Goal: Transaction & Acquisition: Subscribe to service/newsletter

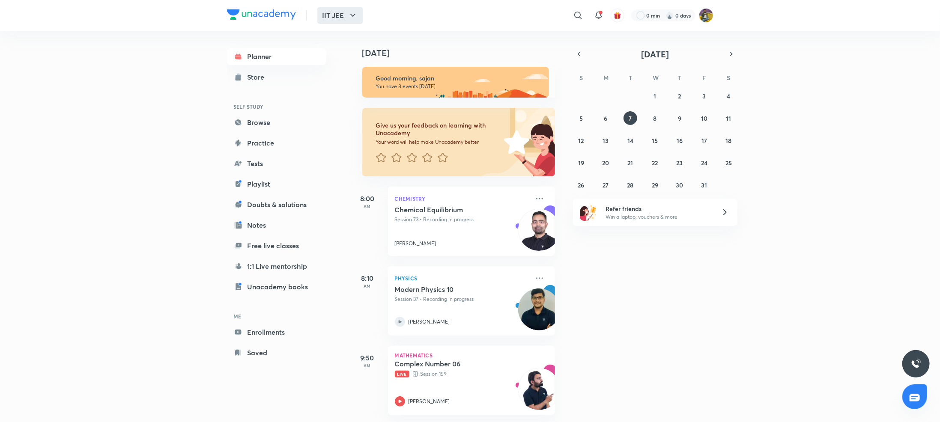
click at [349, 21] on button "IIT JEE" at bounding box center [340, 15] width 46 height 17
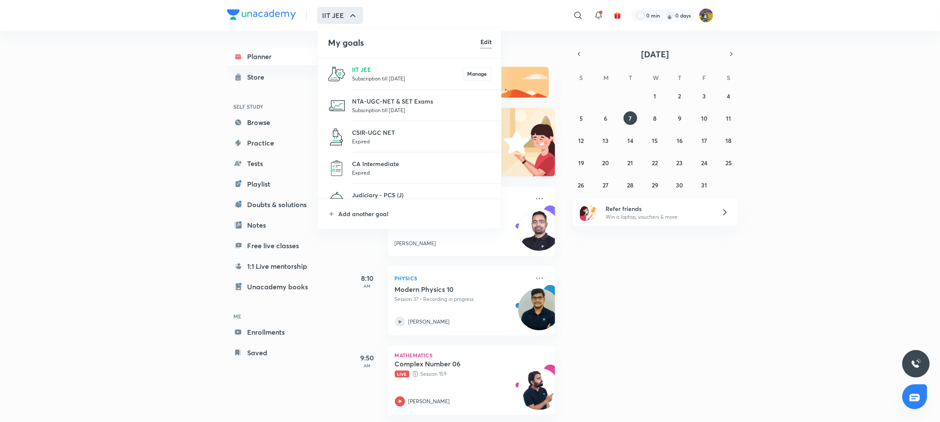
click at [368, 206] on li "Add another goal" at bounding box center [410, 214] width 184 height 30
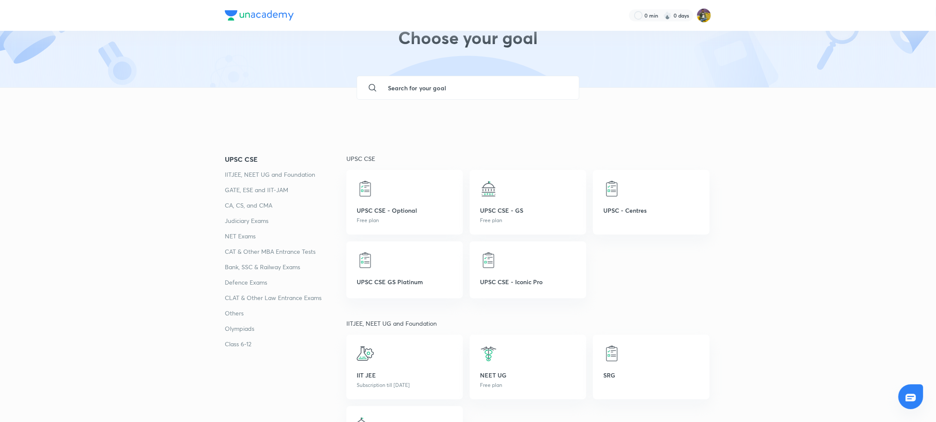
scroll to position [39, 0]
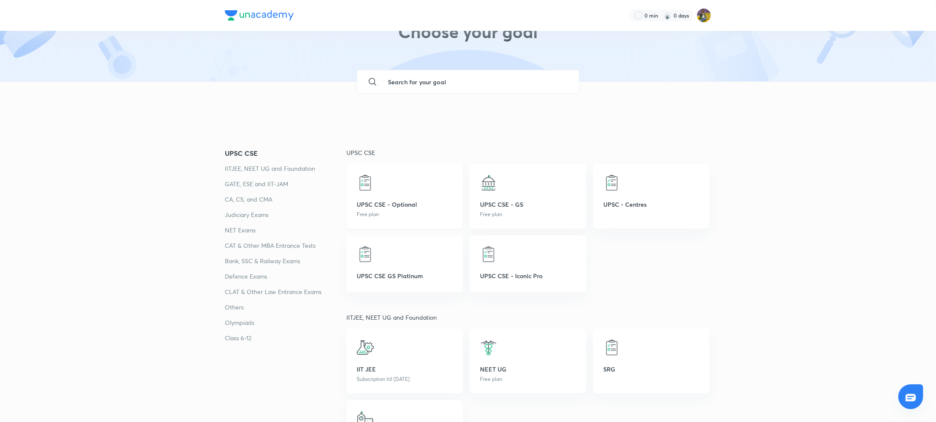
click at [397, 204] on p "UPSC CSE - Optional" at bounding box center [405, 204] width 96 height 9
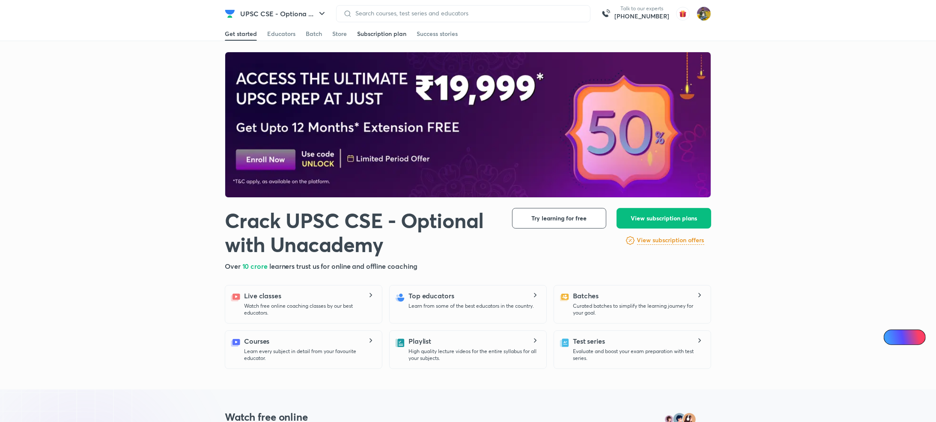
click at [361, 32] on div "Subscription plan" at bounding box center [381, 34] width 49 height 9
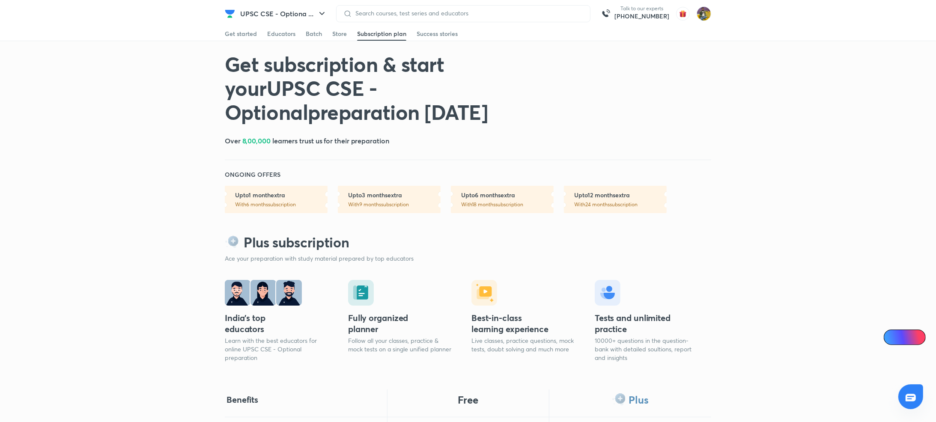
click at [466, 200] on link "Upto 6 months extra With 18 months subscription" at bounding box center [502, 199] width 103 height 27
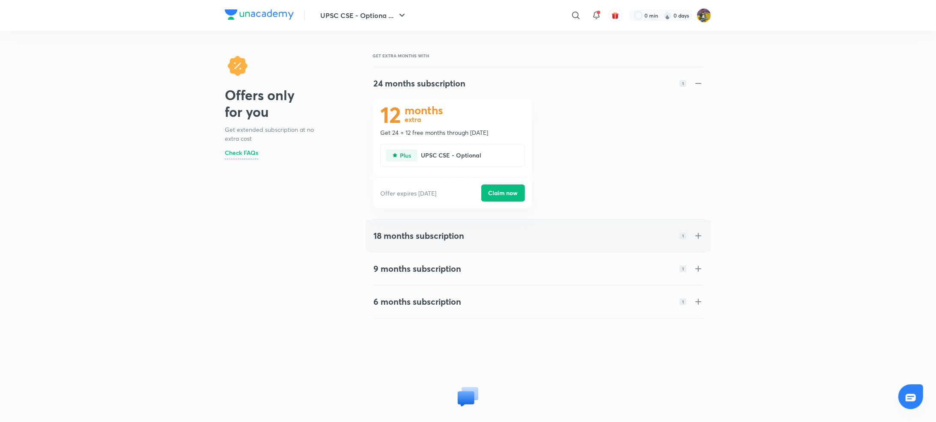
click at [539, 236] on div "18 months subscription 1" at bounding box center [538, 236] width 330 height 10
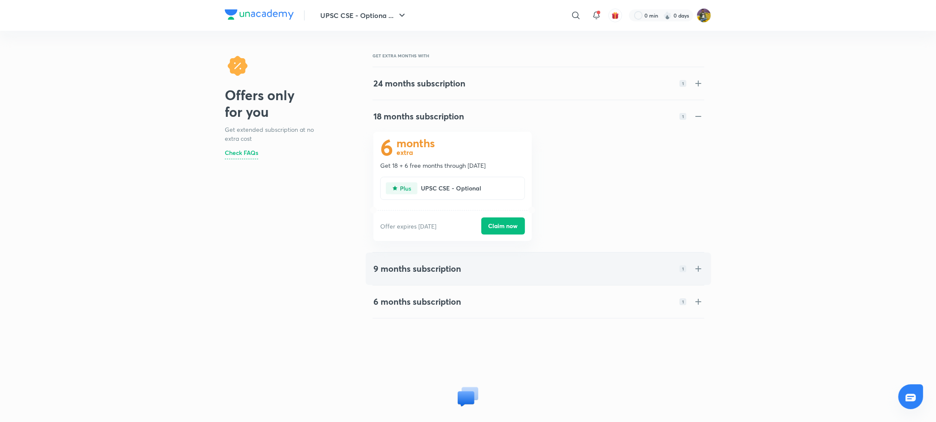
click at [480, 261] on div "9 months subscription 1" at bounding box center [539, 268] width 344 height 31
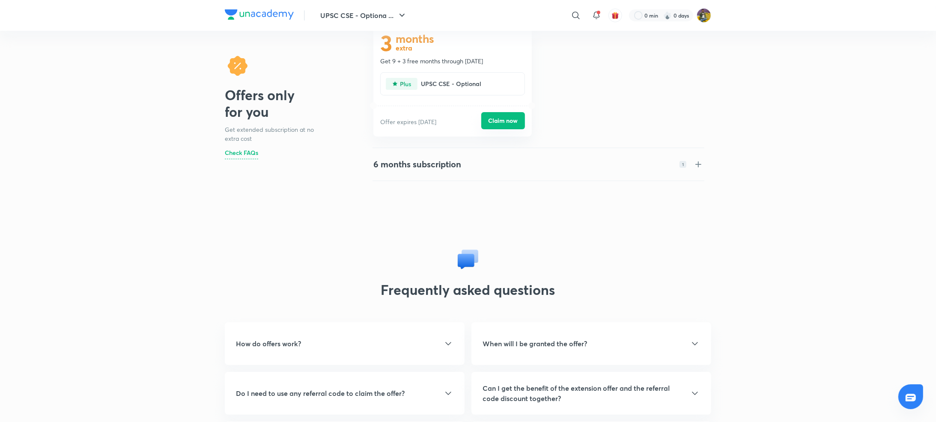
scroll to position [131, 0]
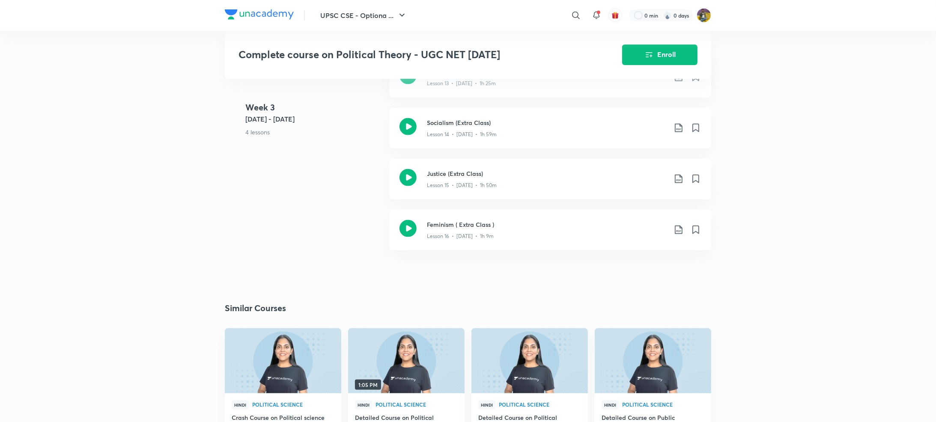
scroll to position [1191, 0]
